Goal: Check status: Check status

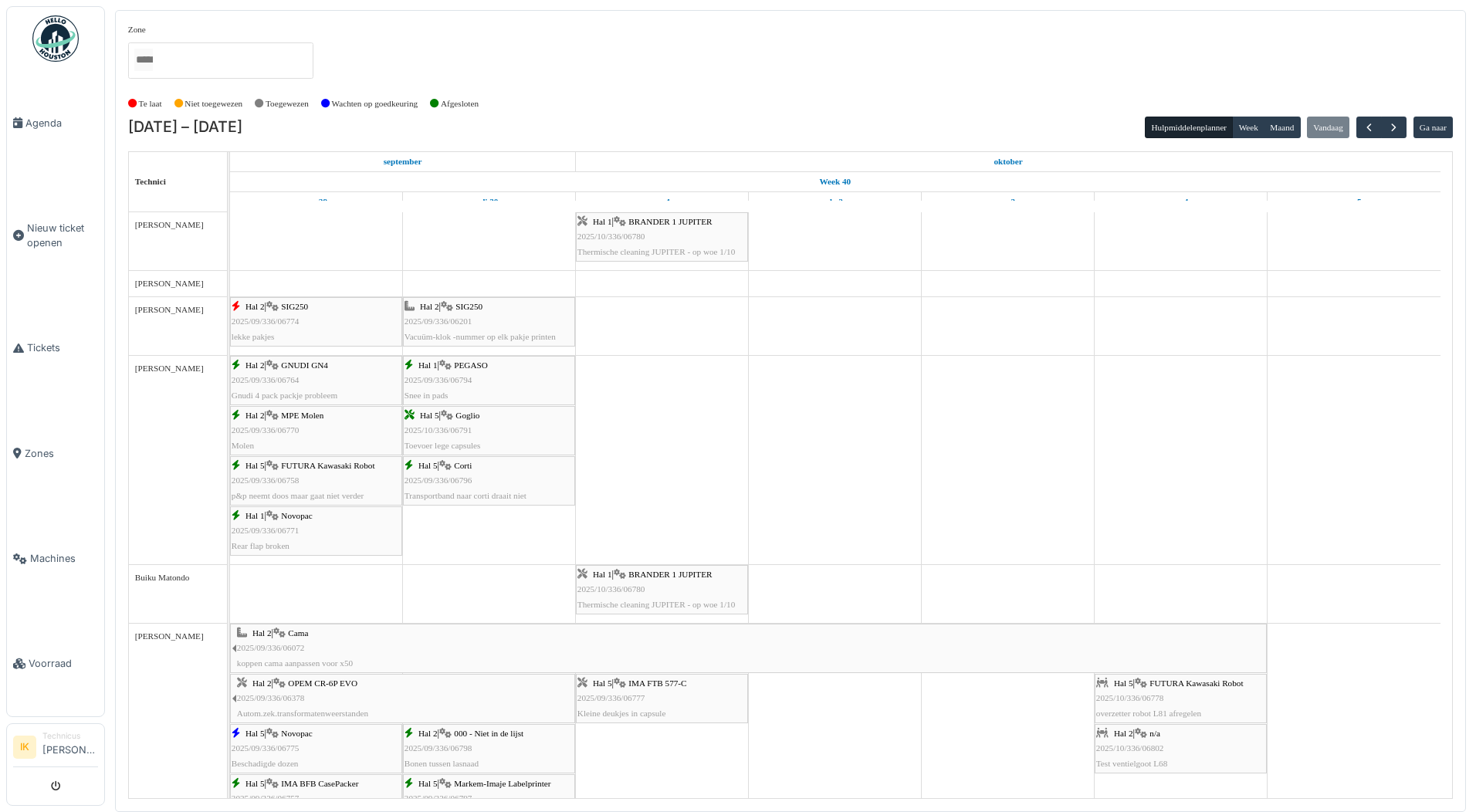
scroll to position [849, 0]
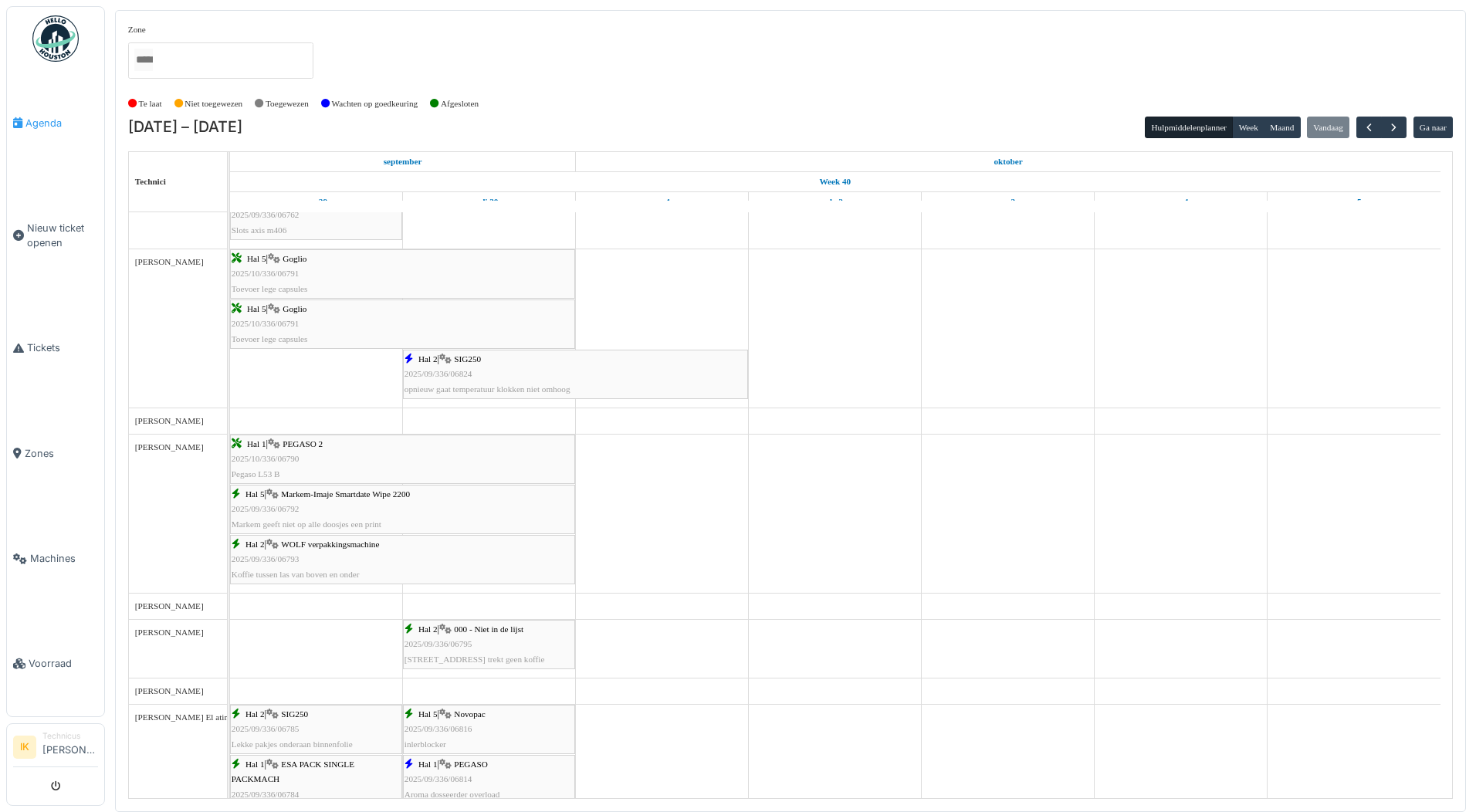
click at [48, 122] on span "Agenda" at bounding box center [61, 123] width 73 height 15
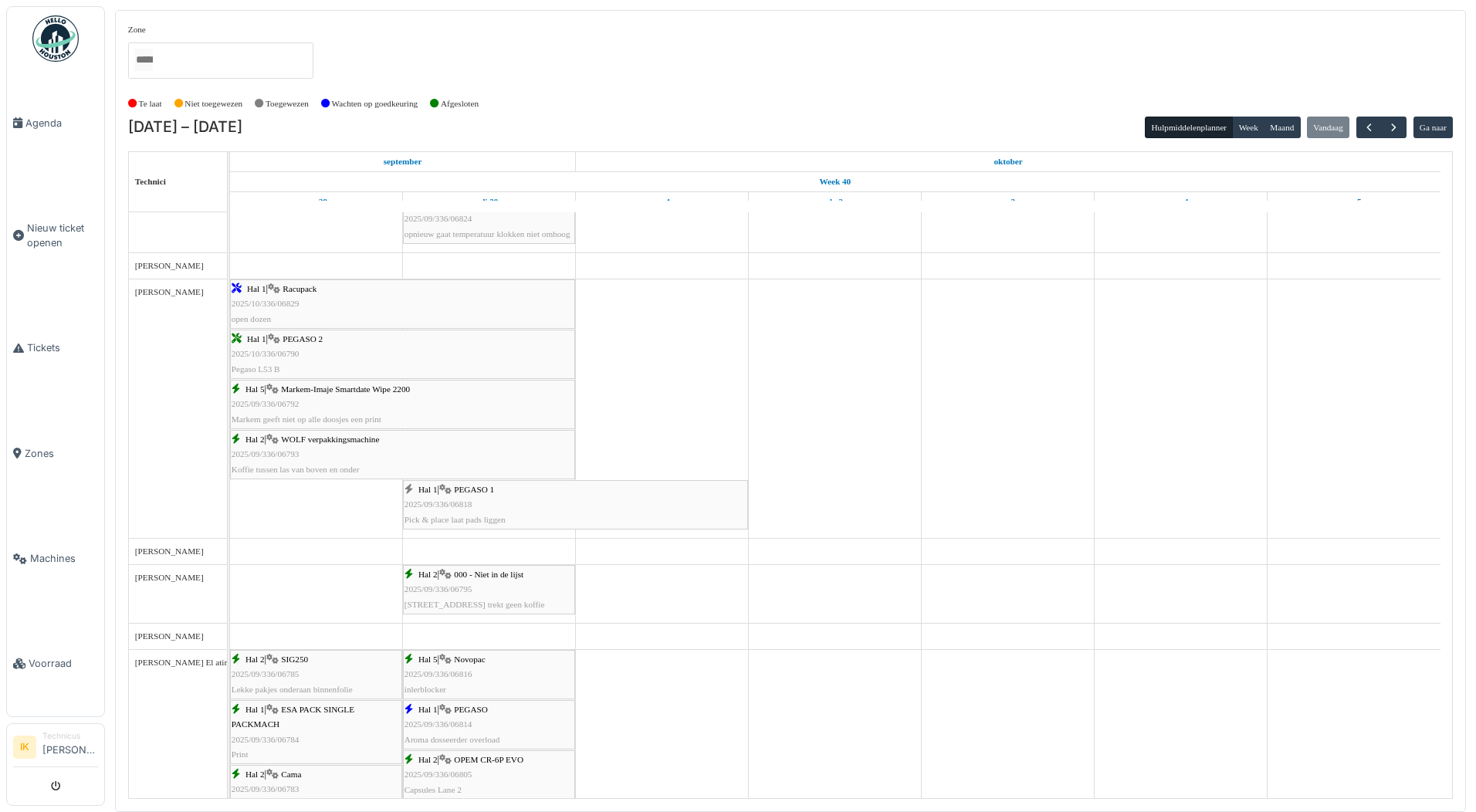
scroll to position [1080, 0]
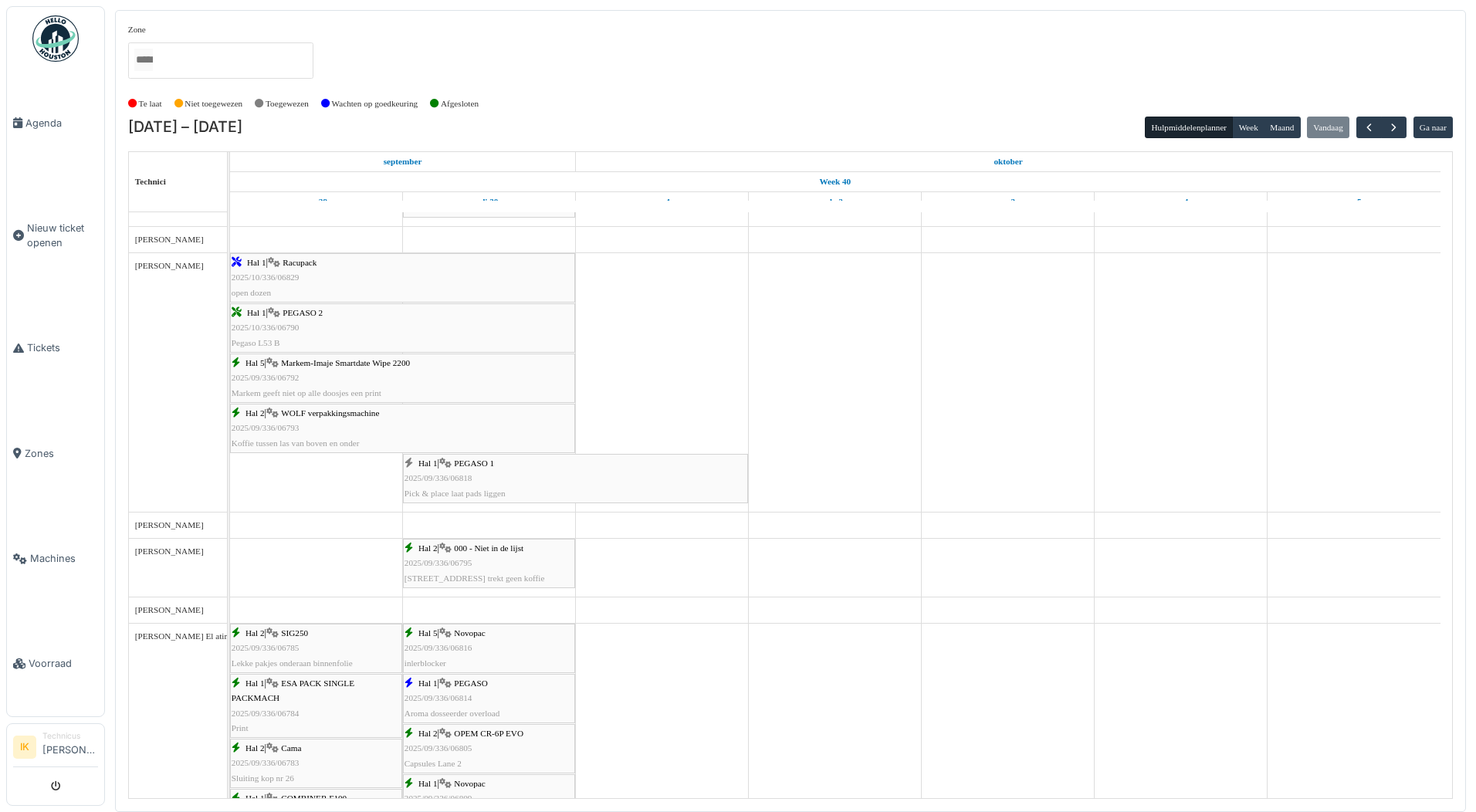
click at [470, 479] on span "2025/09/336/06818" at bounding box center [438, 478] width 68 height 9
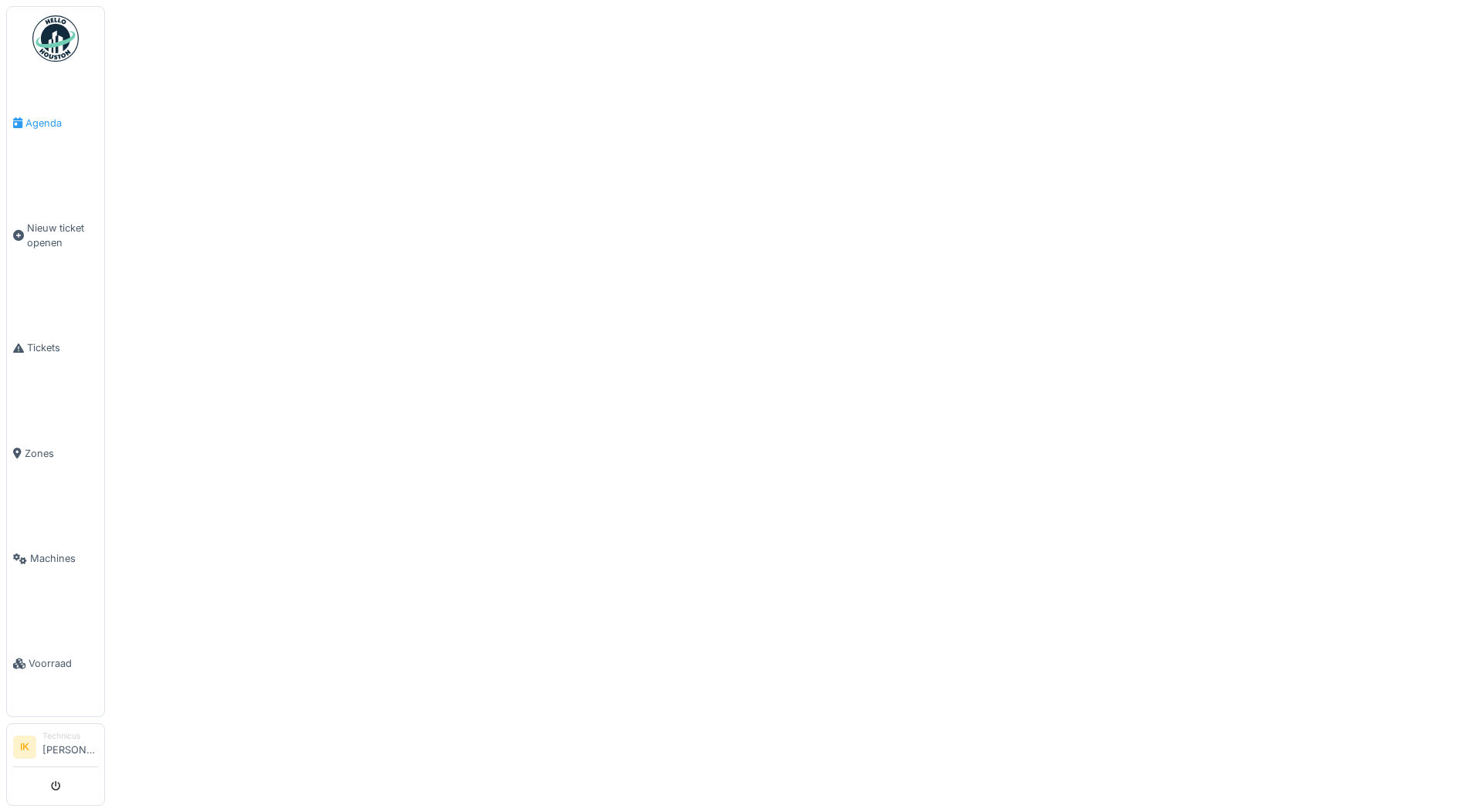
click at [37, 122] on span "Agenda" at bounding box center [61, 123] width 73 height 15
